Goal: Information Seeking & Learning: Learn about a topic

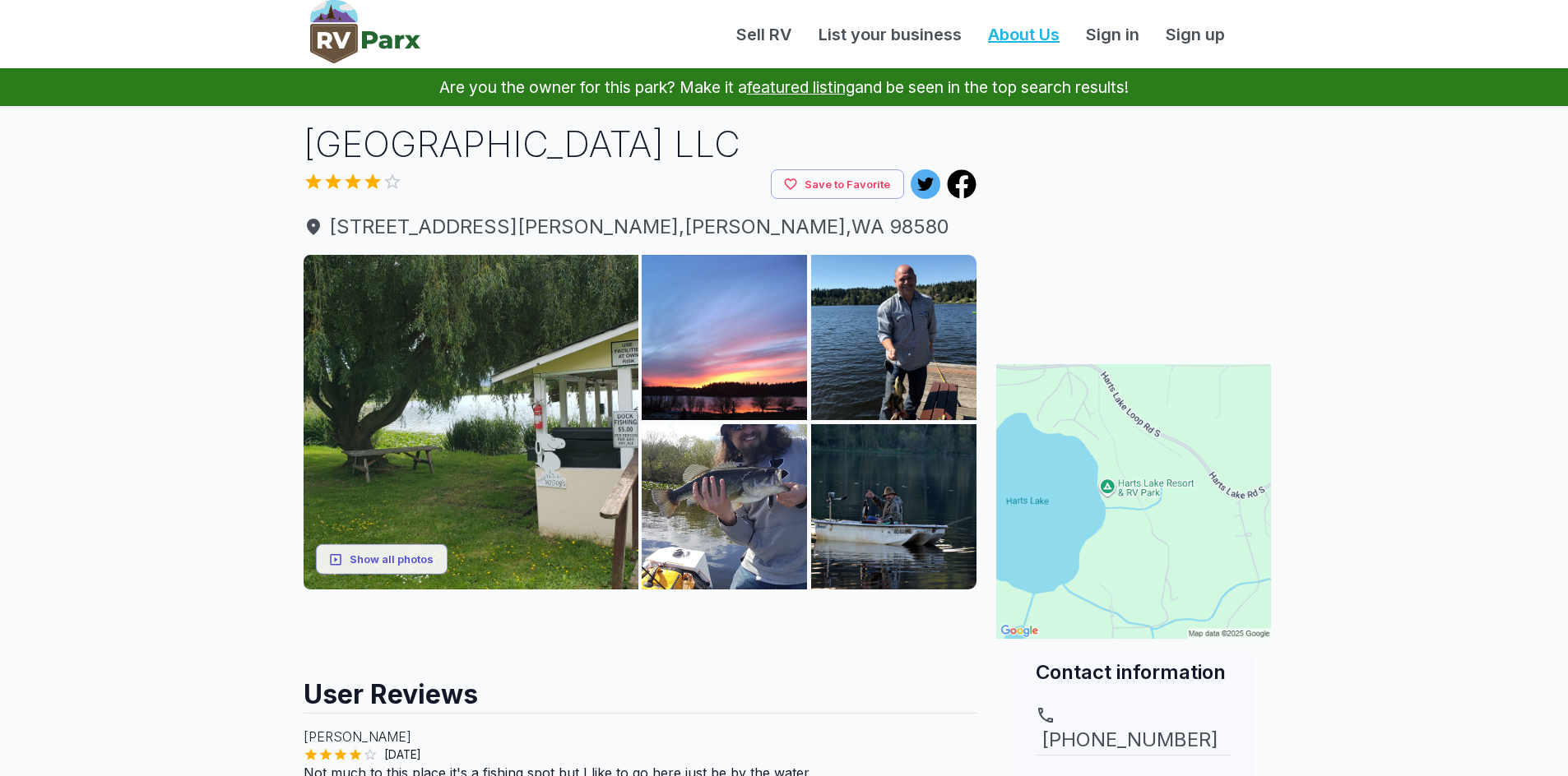
click at [1028, 28] on link "About Us" at bounding box center [1023, 35] width 98 height 25
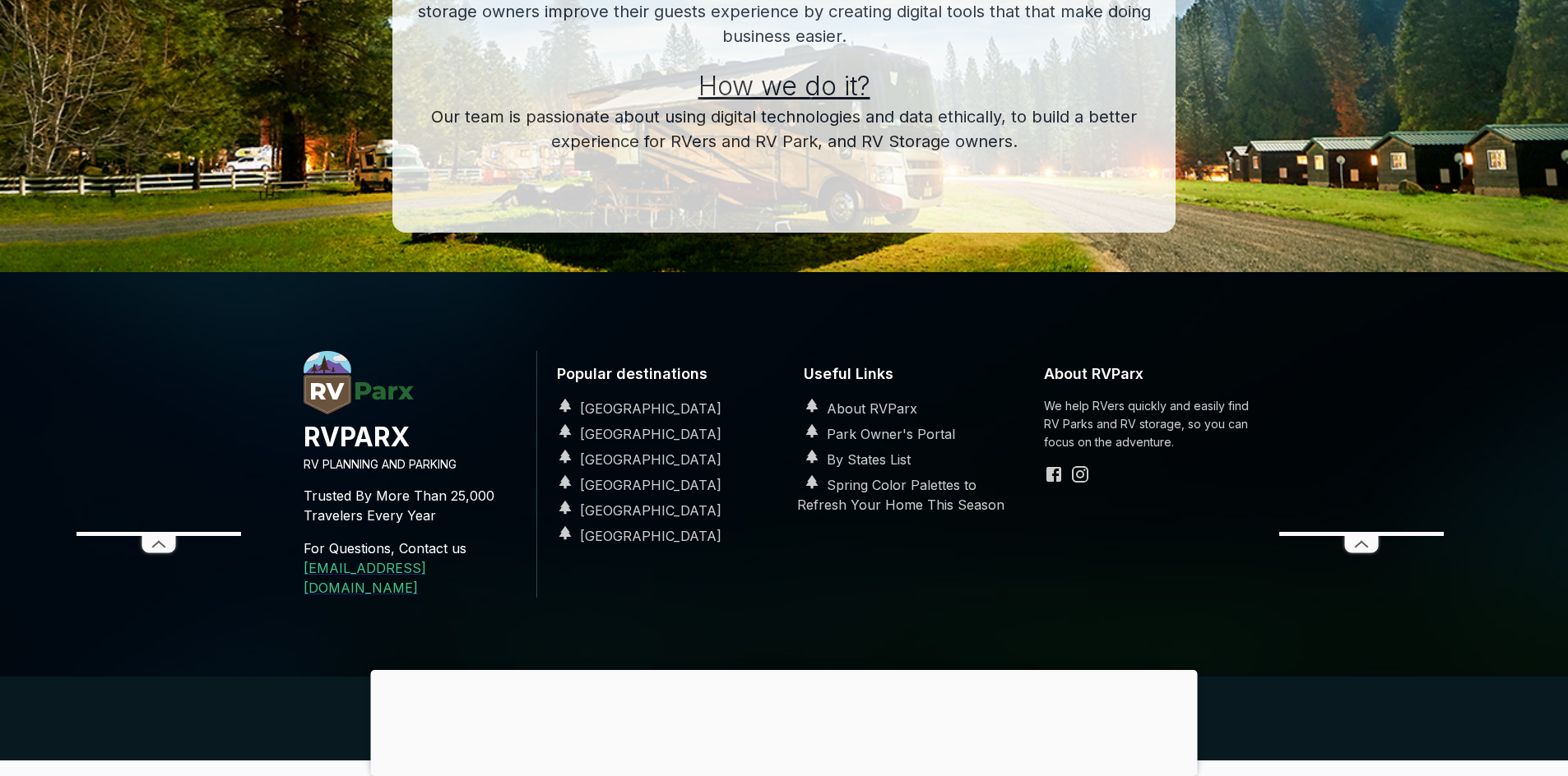
scroll to position [576, 0]
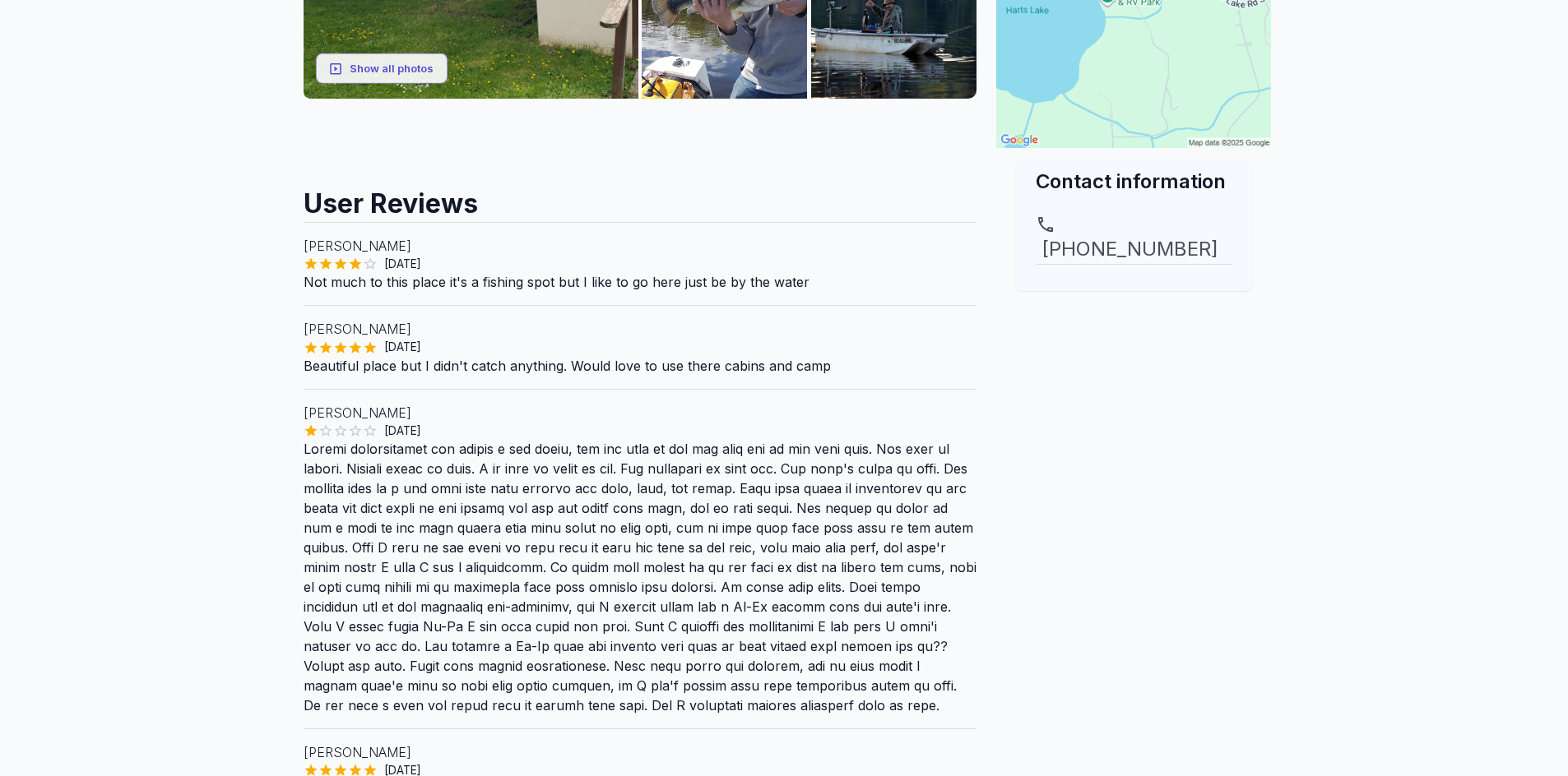
scroll to position [493, 0]
